Goal: Task Accomplishment & Management: Manage account settings

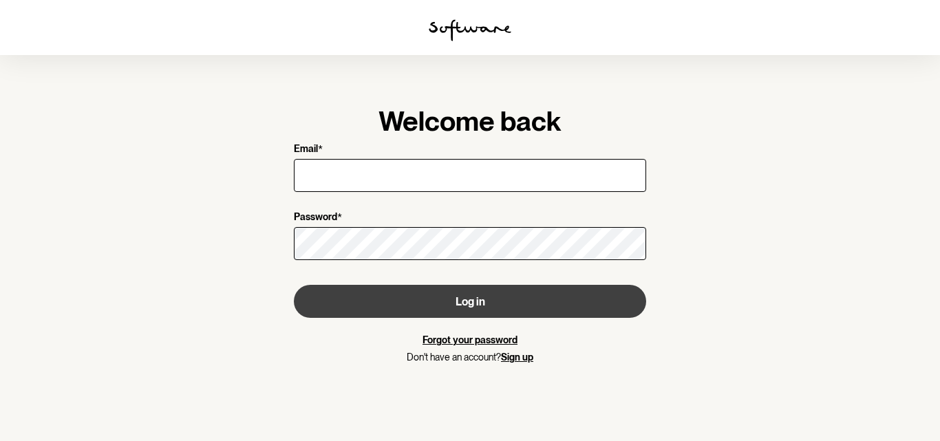
type input "[PERSON_NAME][EMAIL_ADDRESS][DOMAIN_NAME]"
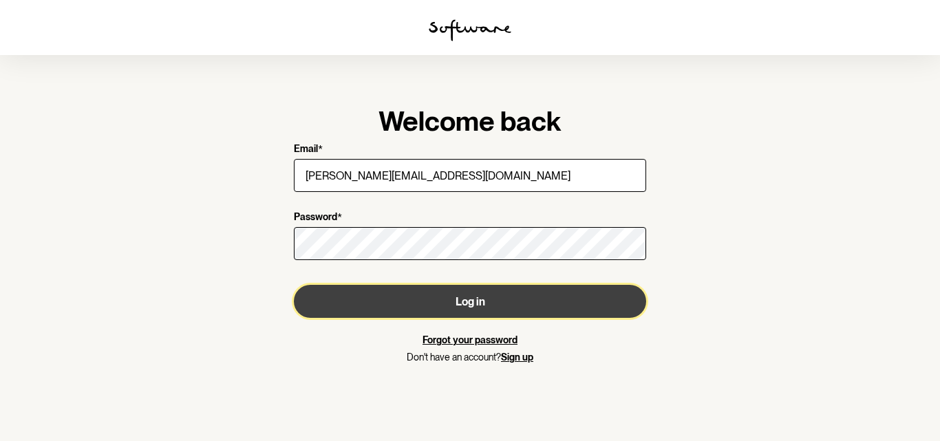
click at [485, 303] on button "Log in" at bounding box center [470, 301] width 352 height 33
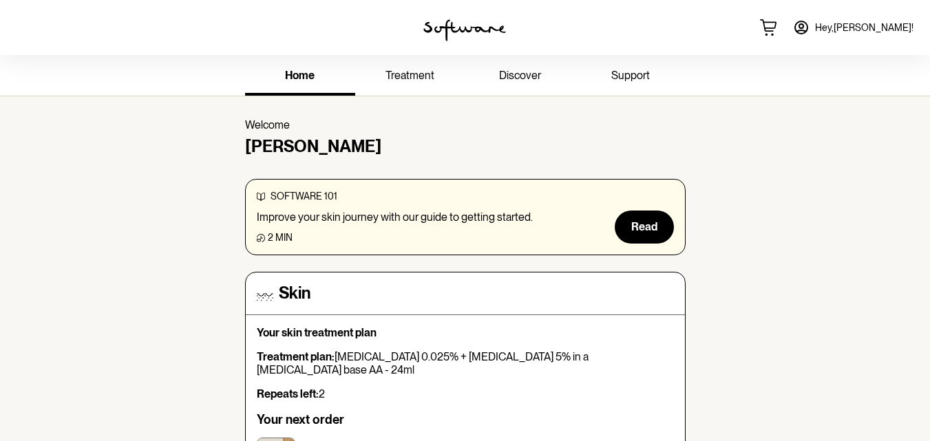
click at [888, 26] on span "Hey, [PERSON_NAME] !" at bounding box center [864, 28] width 98 height 12
